Goal: Browse casually

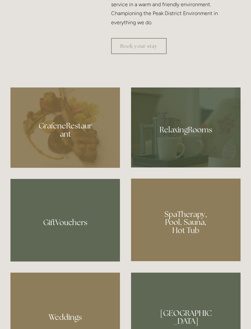
scroll to position [417, 0]
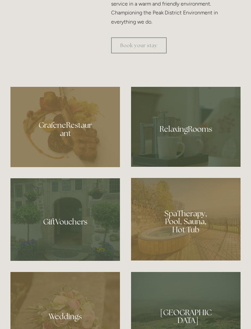
click at [68, 227] on div at bounding box center [65, 219] width 110 height 83
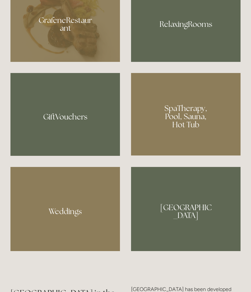
scroll to position [491, 0]
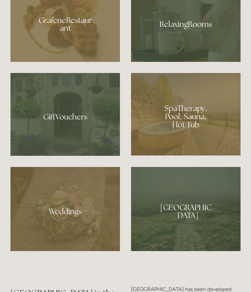
click at [71, 127] on div at bounding box center [65, 114] width 110 height 83
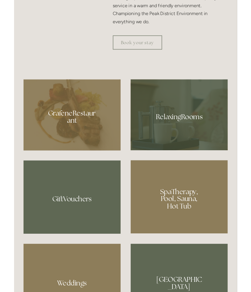
scroll to position [401, 0]
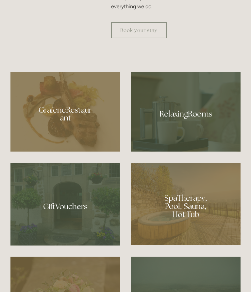
click at [72, 125] on div at bounding box center [65, 112] width 110 height 80
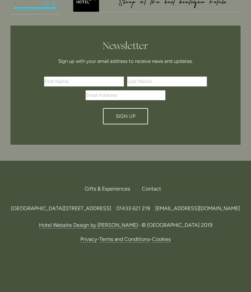
scroll to position [1830, 0]
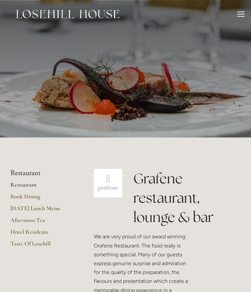
click at [242, 13] on div at bounding box center [241, 14] width 7 height 7
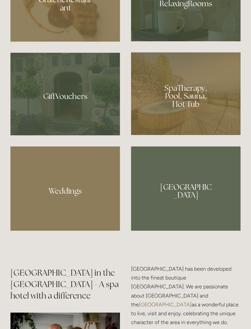
scroll to position [543, 0]
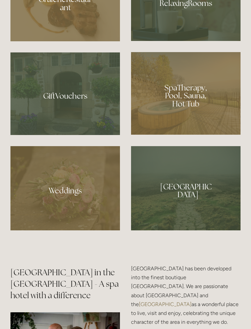
click at [193, 107] on div at bounding box center [186, 93] width 110 height 83
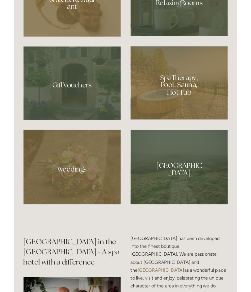
scroll to position [561, 0]
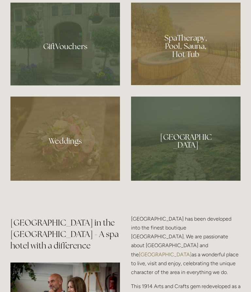
click at [80, 54] on div at bounding box center [65, 44] width 110 height 83
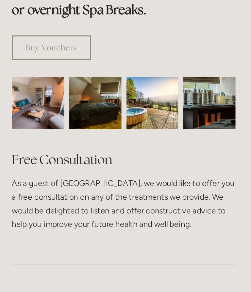
scroll to position [493, 0]
